Goal: Task Accomplishment & Management: Manage account settings

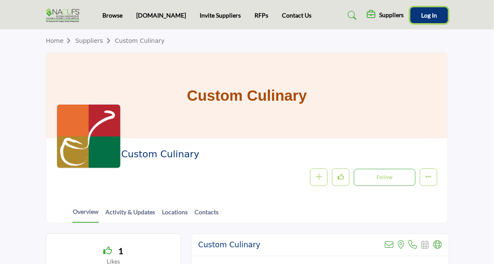
click at [424, 20] on button "Log In" at bounding box center [429, 15] width 38 height 16
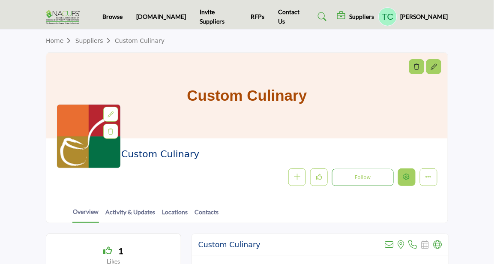
click at [406, 177] on icon "Edit company" at bounding box center [406, 176] width 6 height 6
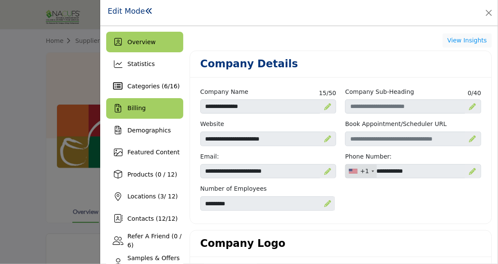
click at [152, 110] on div "Billing" at bounding box center [144, 108] width 77 height 21
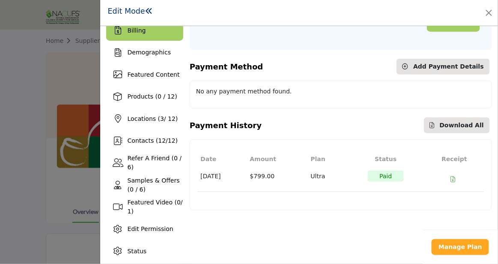
scroll to position [81, 0]
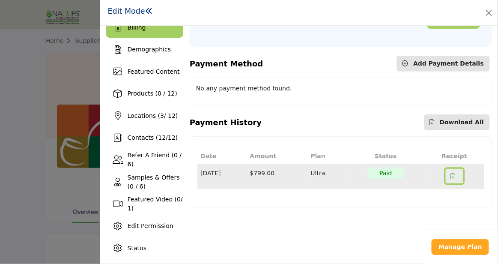
click at [455, 173] on icon at bounding box center [453, 176] width 5 height 6
drag, startPoint x: 200, startPoint y: 173, endPoint x: 241, endPoint y: 173, distance: 40.7
click at [241, 173] on td "Mar 26, 2024" at bounding box center [221, 176] width 49 height 25
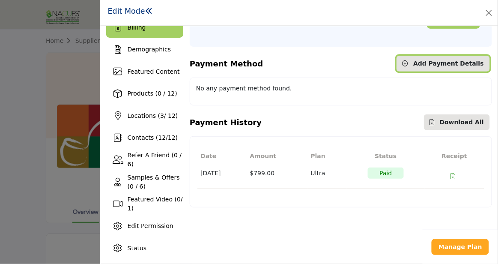
click at [422, 59] on button "Add Payment Details" at bounding box center [443, 64] width 93 height 16
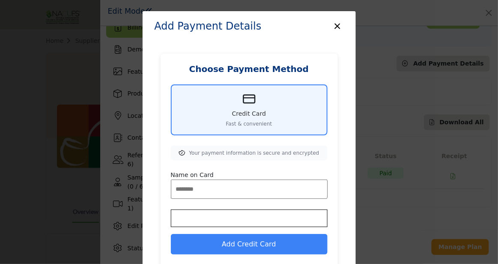
click at [334, 25] on button "×" at bounding box center [338, 25] width 12 height 16
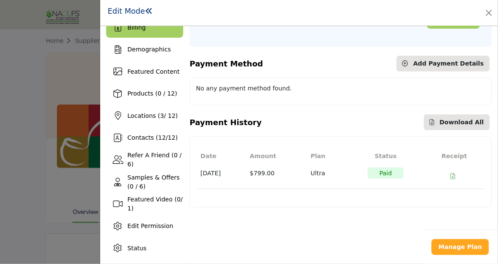
click at [240, 127] on div "Payment History" at bounding box center [226, 123] width 72 height 12
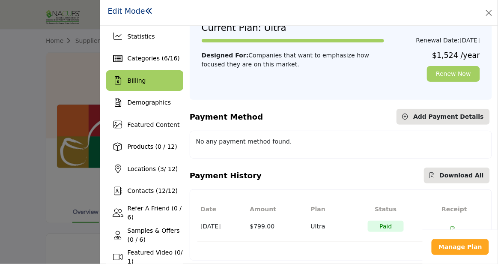
scroll to position [25, 0]
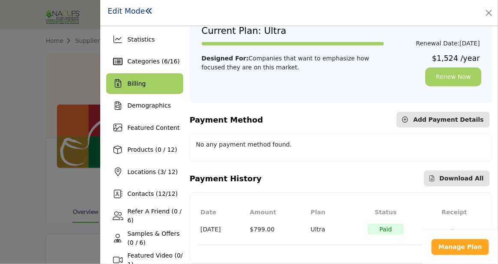
click at [440, 78] on link "Renew Now" at bounding box center [453, 77] width 53 height 16
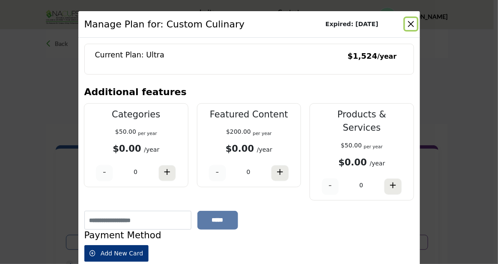
click at [409, 24] on button "Close" at bounding box center [411, 24] width 12 height 12
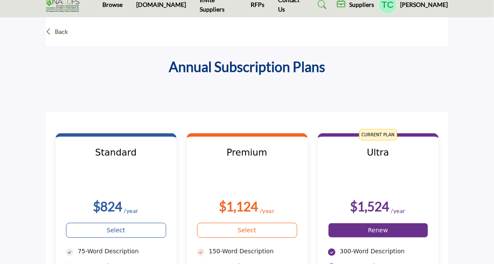
scroll to position [11, 0]
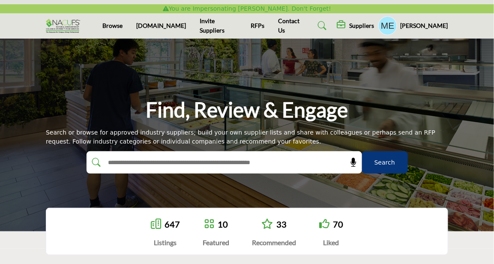
click at [397, 28] on profile-featured-134f8a67-7382-45aa-bd60-32468687c14c "Show hide supplier dropdown" at bounding box center [387, 25] width 19 height 19
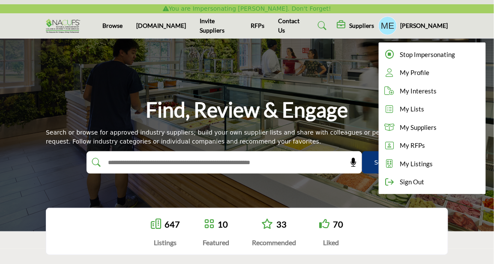
click at [364, 25] on h5 "Suppliers" at bounding box center [361, 26] width 25 height 8
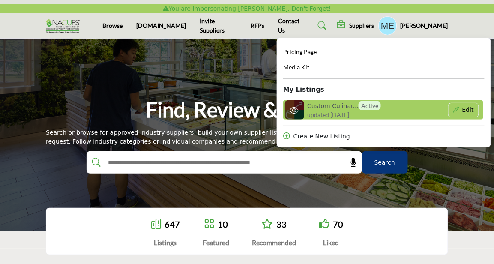
click at [341, 113] on span "updated [DATE]" at bounding box center [329, 114] width 42 height 9
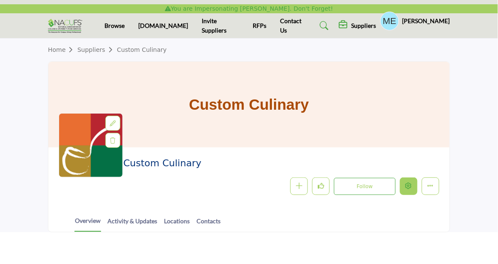
click at [413, 183] on button "Edit company" at bounding box center [409, 186] width 18 height 18
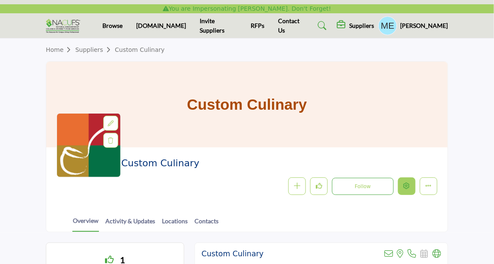
click at [407, 183] on icon "Edit company" at bounding box center [406, 185] width 6 height 6
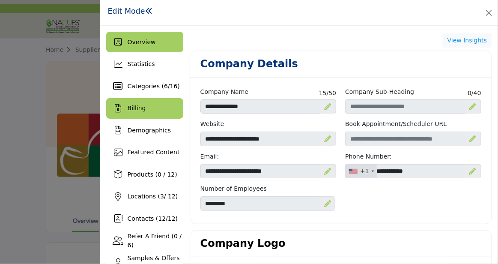
click at [149, 106] on div "Billing" at bounding box center [144, 108] width 77 height 21
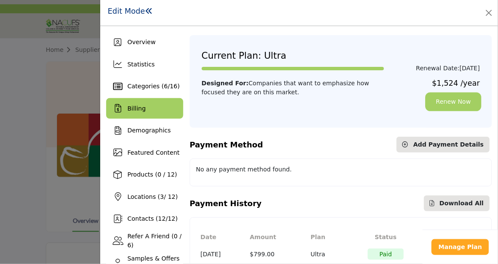
click at [454, 103] on link "Renew Now" at bounding box center [453, 102] width 53 height 16
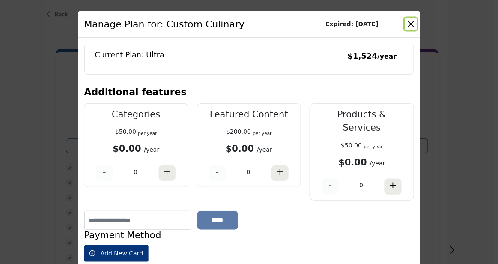
click at [411, 18] on button "Close" at bounding box center [411, 24] width 12 height 12
